Goal: Task Accomplishment & Management: Use online tool/utility

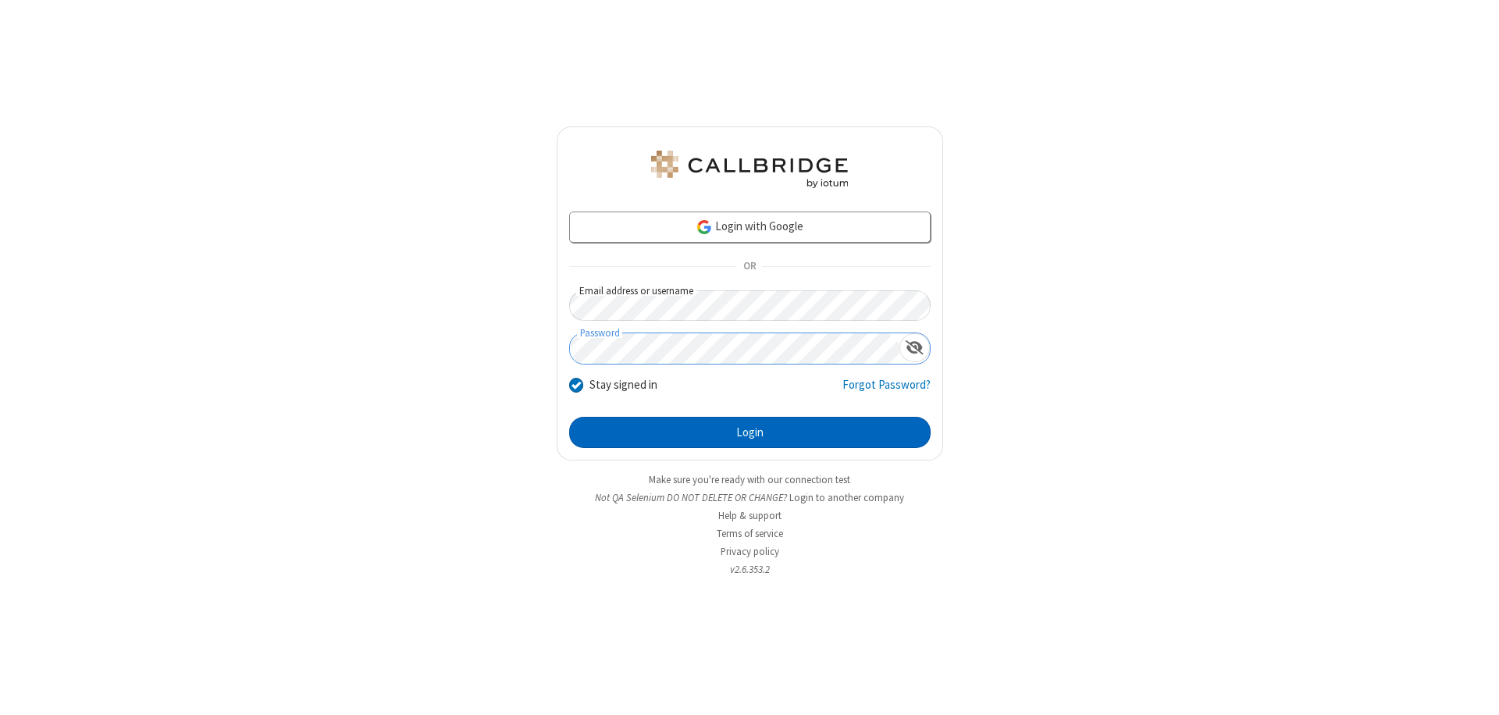
click at [749, 433] on button "Login" at bounding box center [749, 432] width 361 height 31
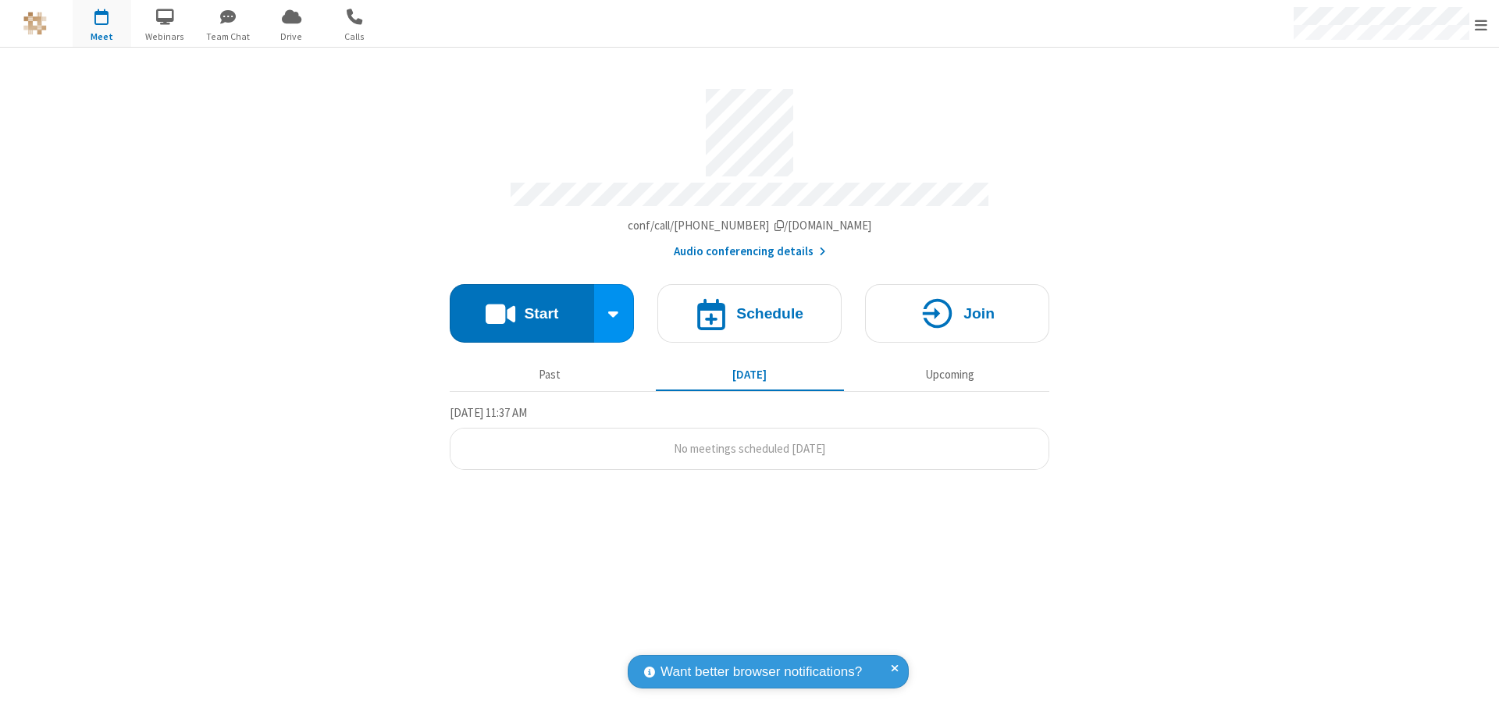
click at [522, 306] on button "Start" at bounding box center [522, 313] width 144 height 59
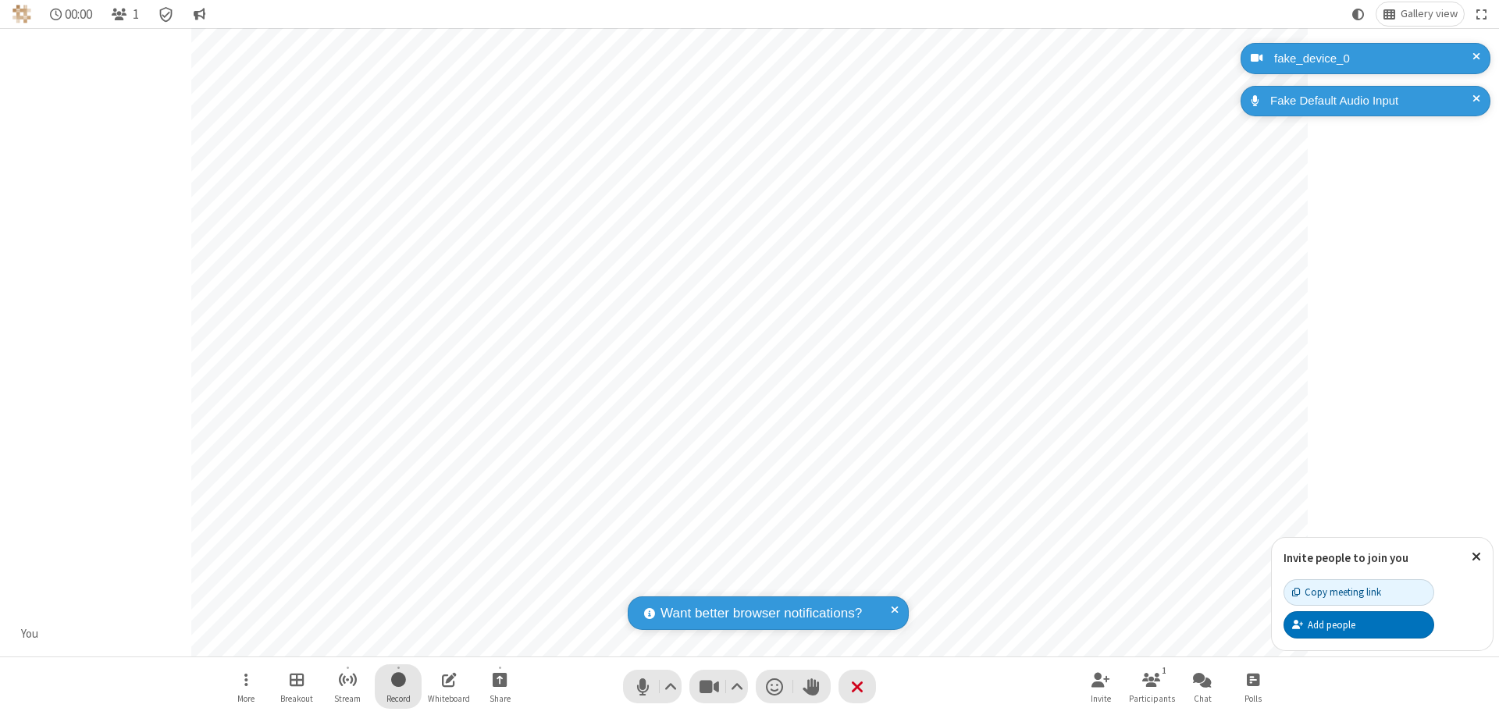
click at [398, 686] on span "Start recording" at bounding box center [398, 680] width 15 height 20
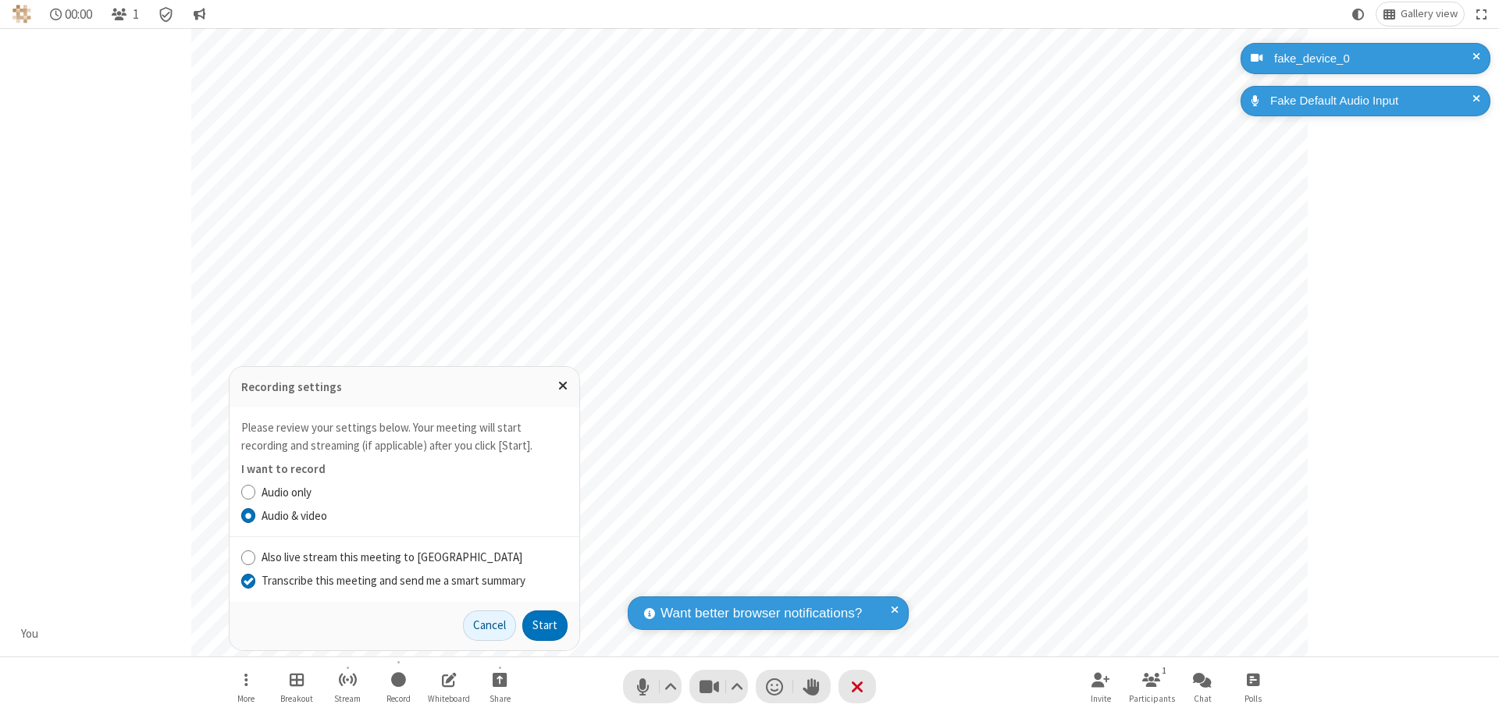
click at [247, 580] on input "Transcribe this meeting and send me a smart summary" at bounding box center [248, 580] width 15 height 16
click at [545, 625] on button "Start" at bounding box center [544, 626] width 45 height 31
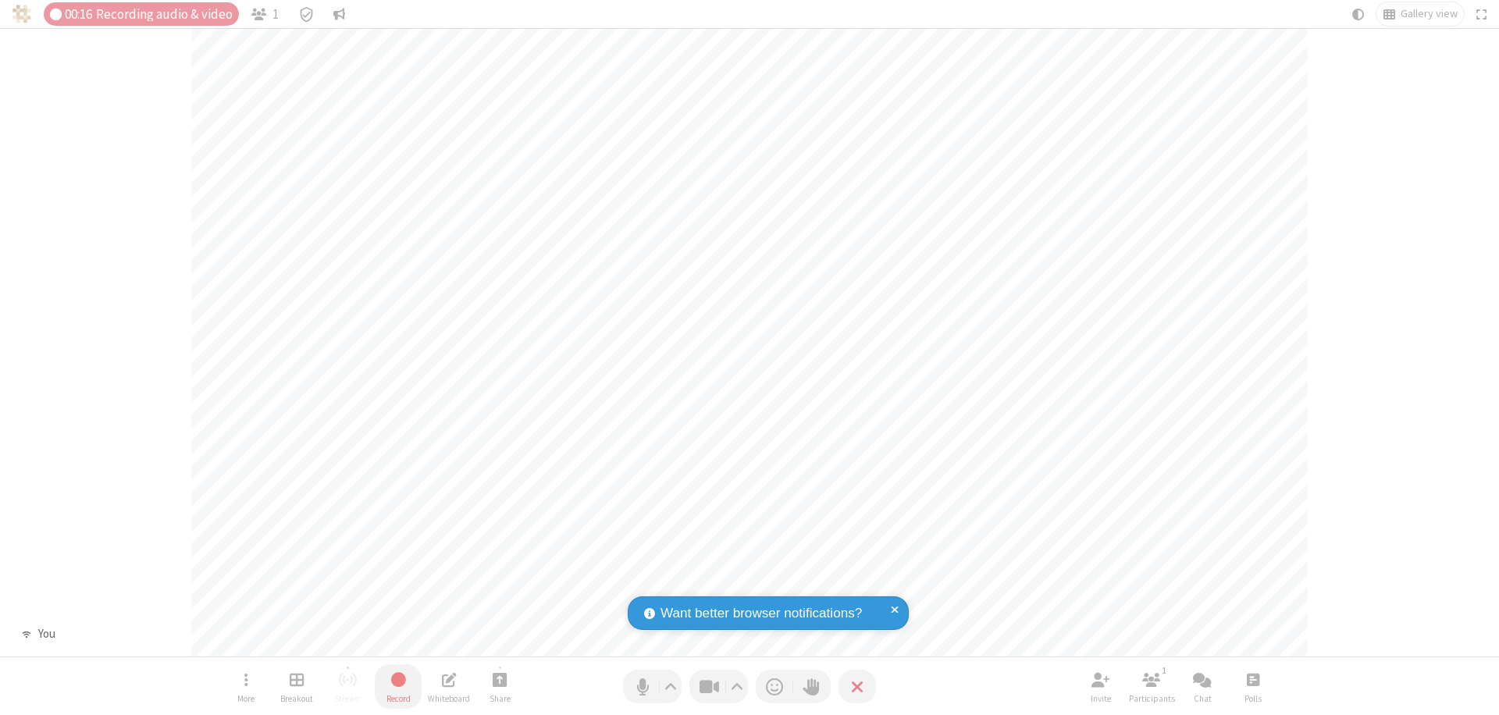
click at [398, 686] on span "Stop recording" at bounding box center [399, 680] width 18 height 20
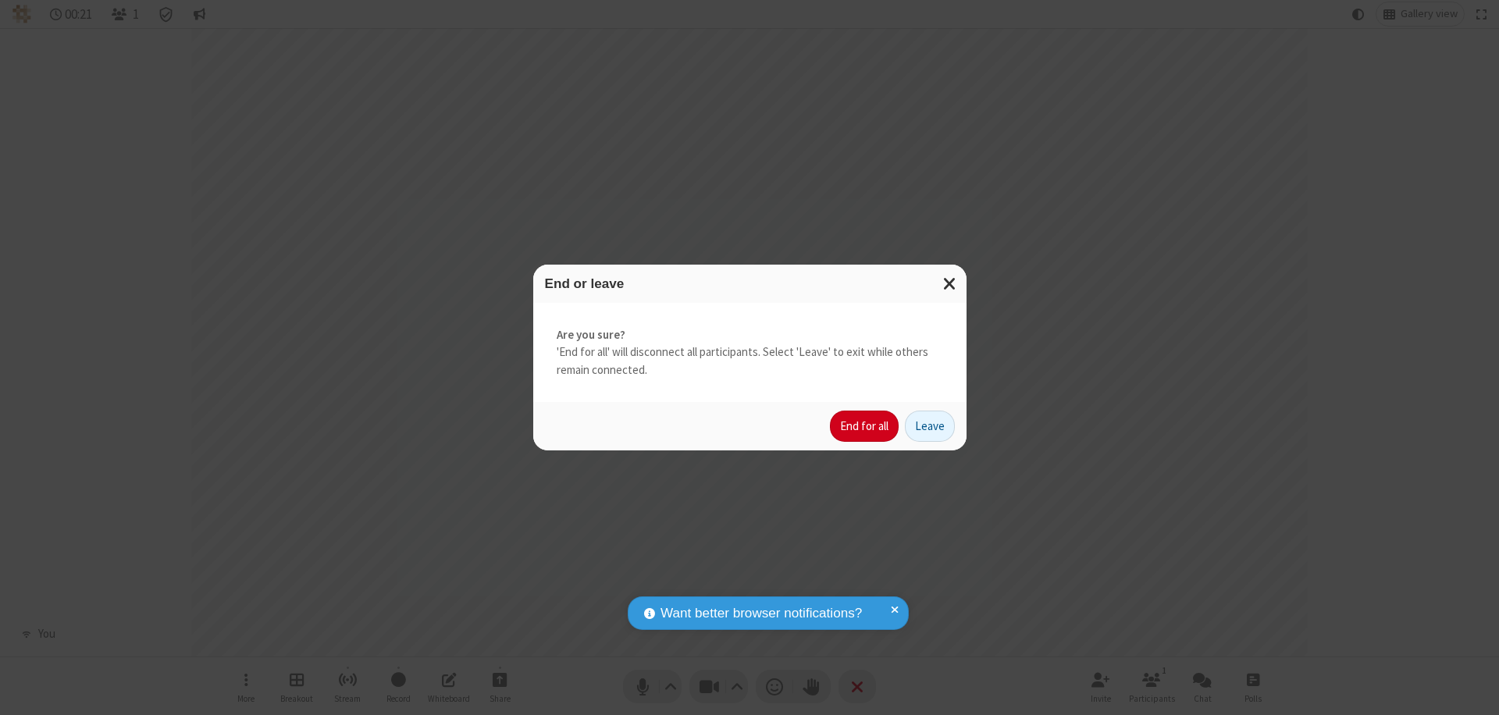
click at [865, 426] on button "End for all" at bounding box center [864, 426] width 69 height 31
